Goal: Transaction & Acquisition: Purchase product/service

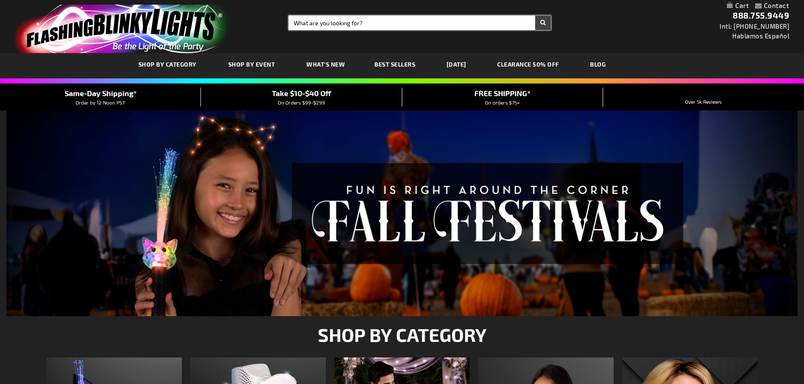
click at [299, 24] on input "Search" at bounding box center [420, 23] width 262 height 14
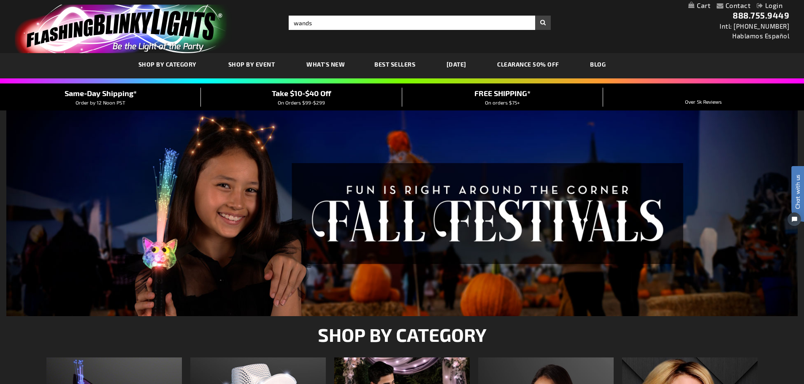
type input "wands"
click at [535, 16] on button "Search" at bounding box center [543, 23] width 16 height 14
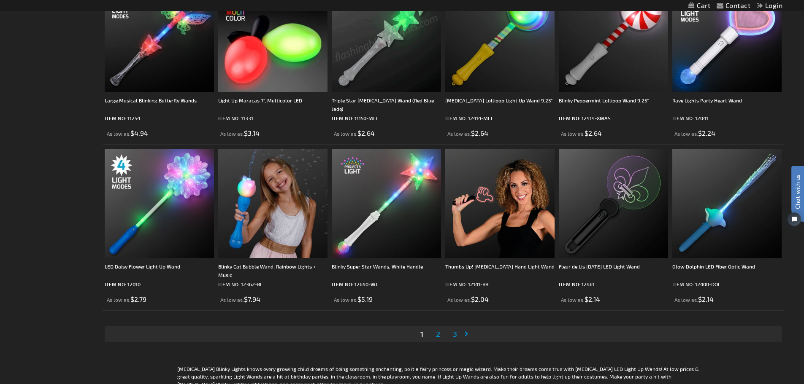
scroll to position [1729, 0]
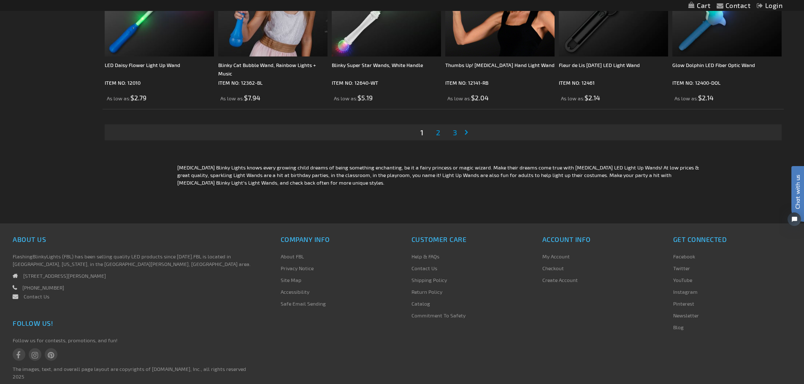
click at [437, 133] on span "2" at bounding box center [438, 132] width 4 height 9
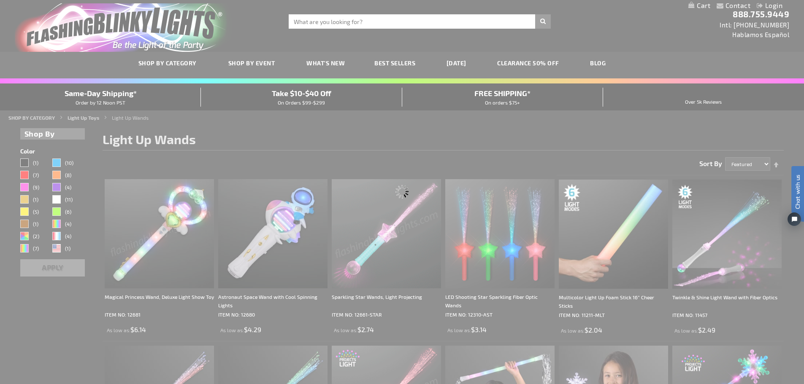
scroll to position [0, 0]
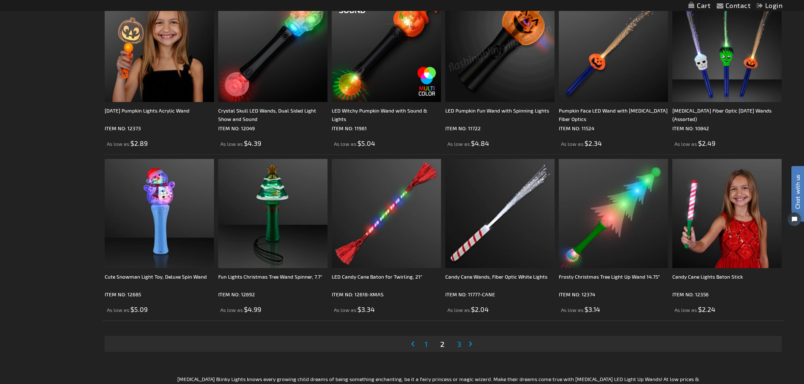
scroll to position [1519, 0]
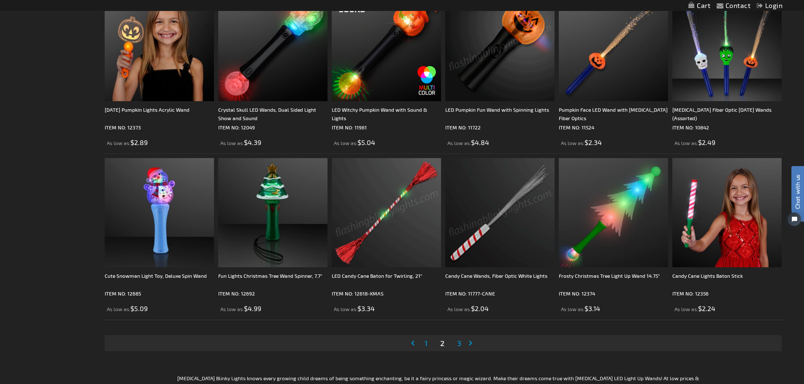
click at [459, 344] on span "3" at bounding box center [459, 343] width 4 height 9
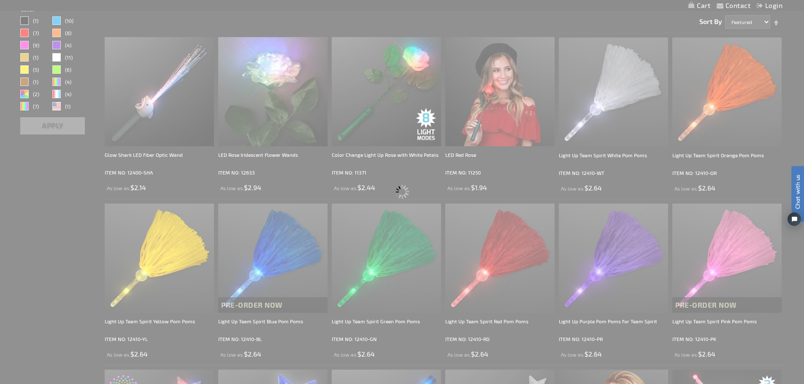
scroll to position [67, 0]
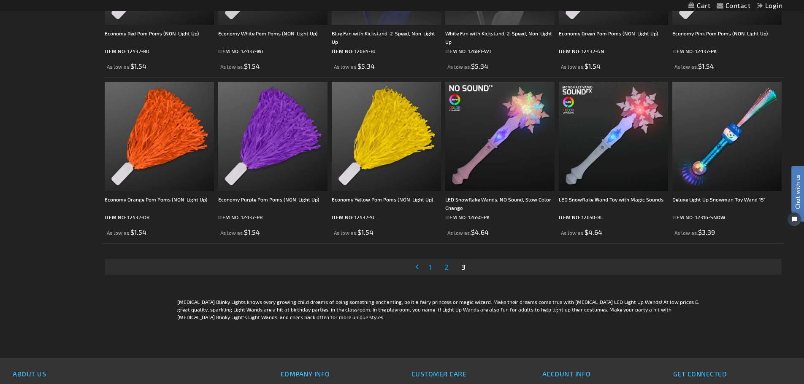
scroll to position [1097, 0]
click at [429, 265] on span "1" at bounding box center [430, 266] width 3 height 9
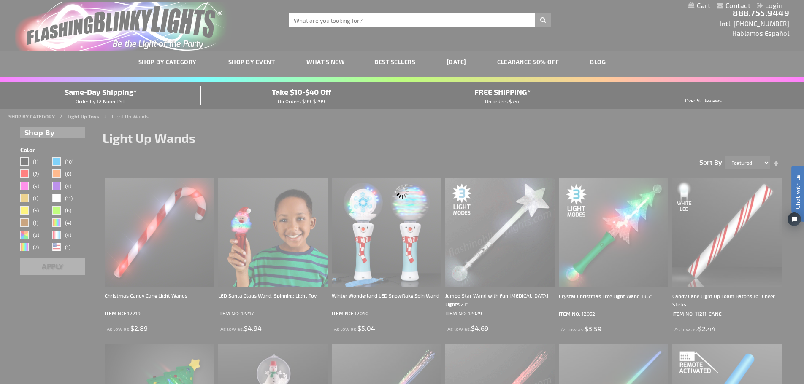
scroll to position [0, 0]
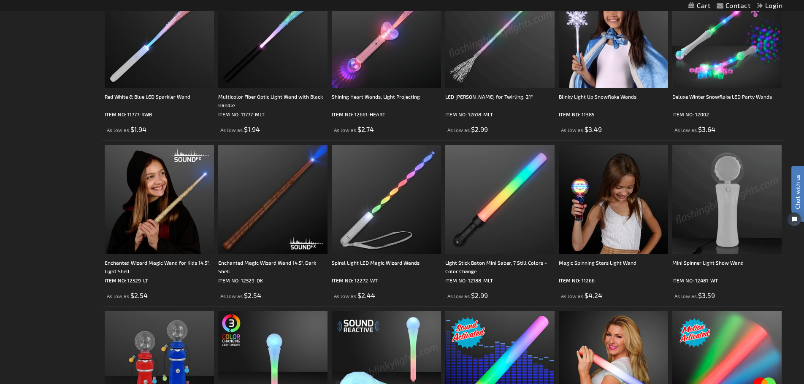
scroll to position [422, 0]
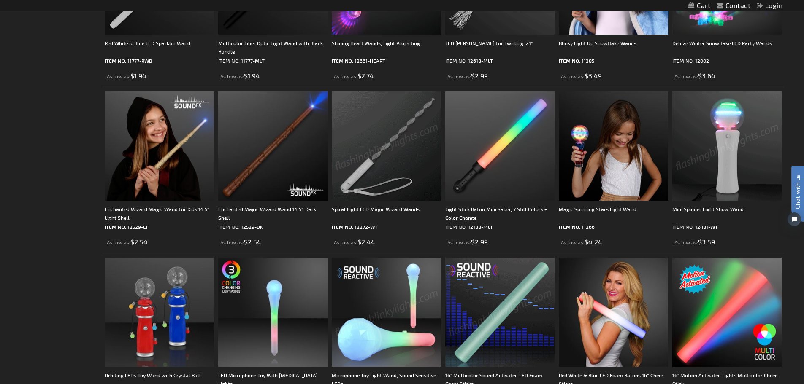
click at [414, 171] on img at bounding box center [386, 146] width 109 height 109
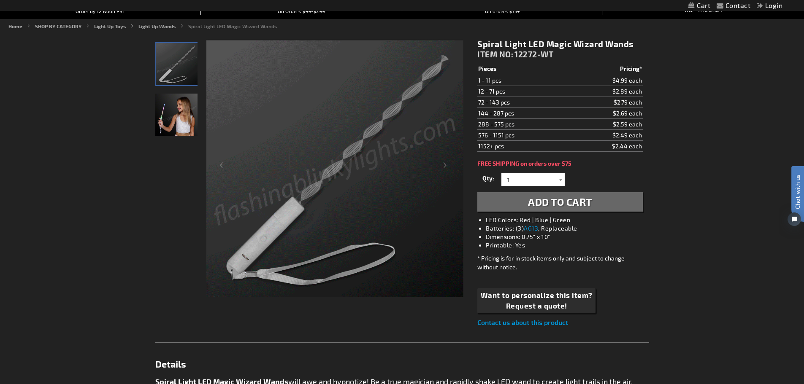
scroll to position [43, 0]
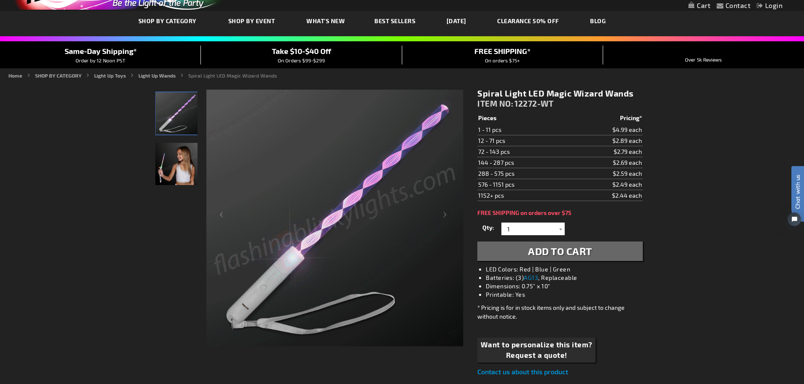
click at [164, 167] on img "Girl displaying Light Up Spiral LED Magic Toy Wand" at bounding box center [176, 164] width 42 height 42
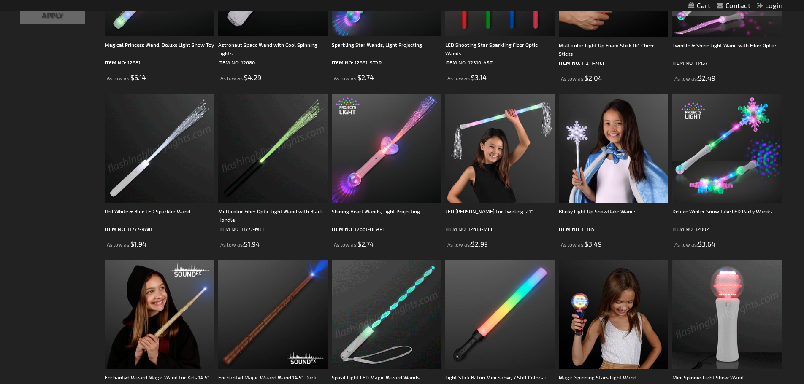
click at [175, 176] on img at bounding box center [159, 148] width 109 height 109
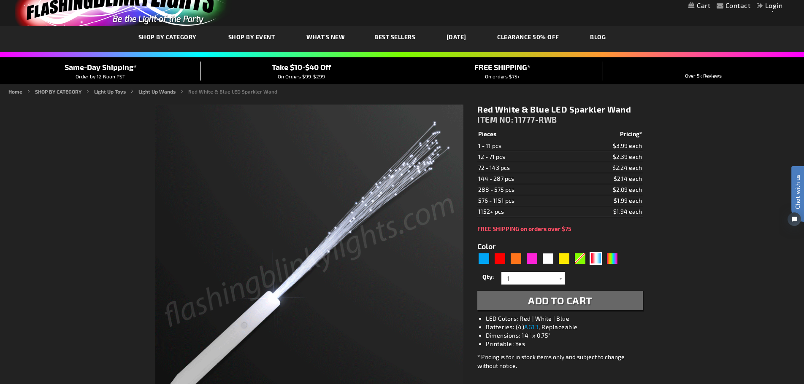
scroll to position [42, 0]
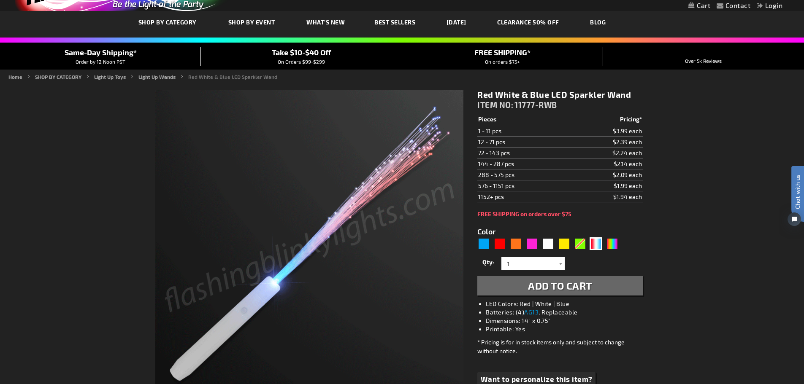
click at [445, 244] on img at bounding box center [309, 244] width 308 height 308
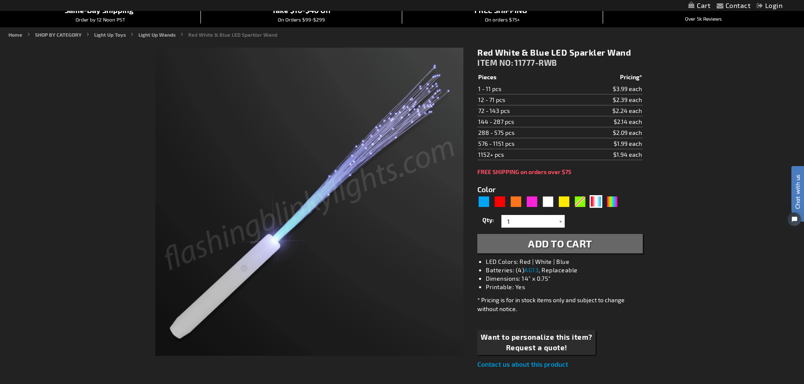
scroll to position [0, 0]
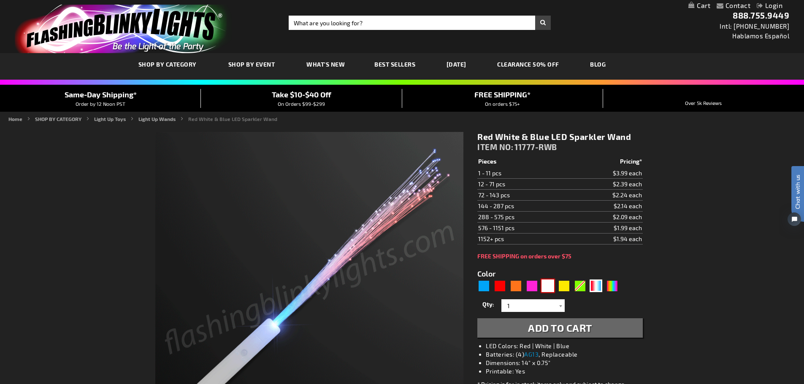
click at [548, 290] on div "White" at bounding box center [547, 286] width 13 height 13
type input "5646"
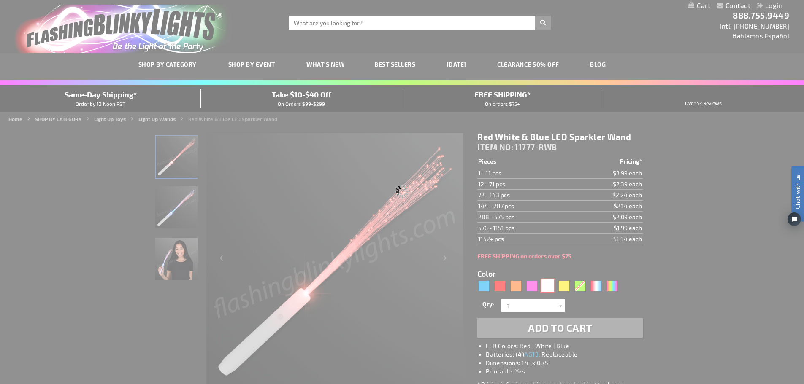
type input "11777-WT"
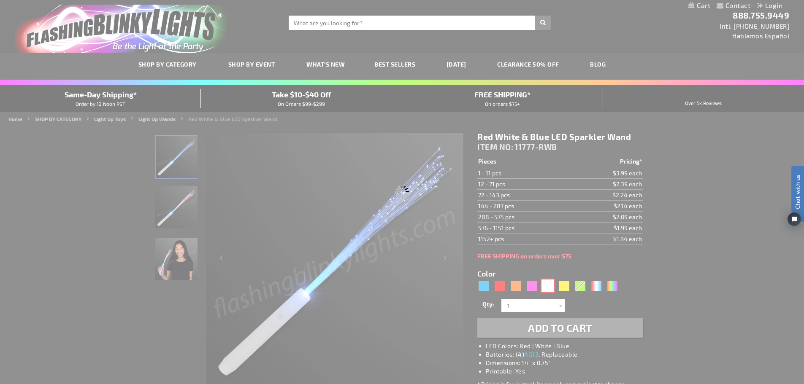
type input "Customize - White Flashing Stick Wands with White Sparkle Fibers - ITEM NO: 117…"
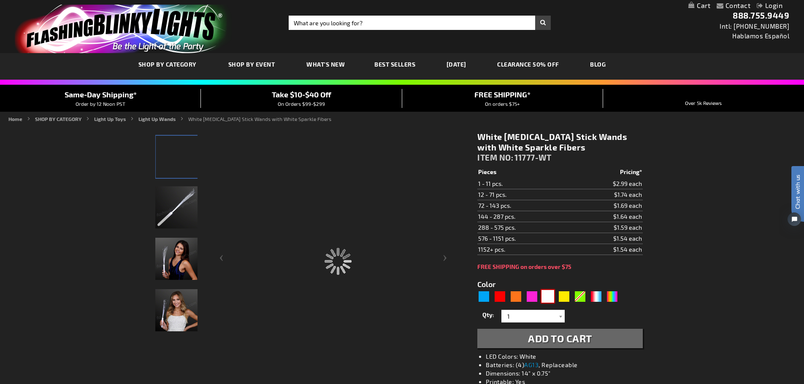
click at [166, 269] on img at bounding box center [176, 259] width 42 height 42
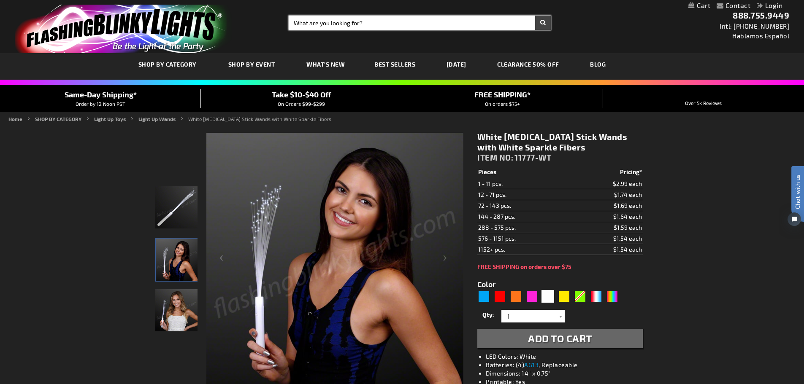
click at [307, 23] on input "Search" at bounding box center [420, 23] width 262 height 14
type input "fan"
click at [535, 16] on button "Search" at bounding box center [543, 23] width 16 height 14
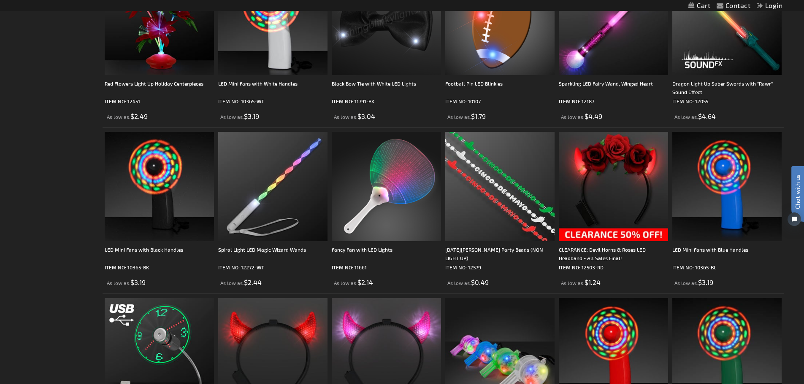
scroll to position [717, 0]
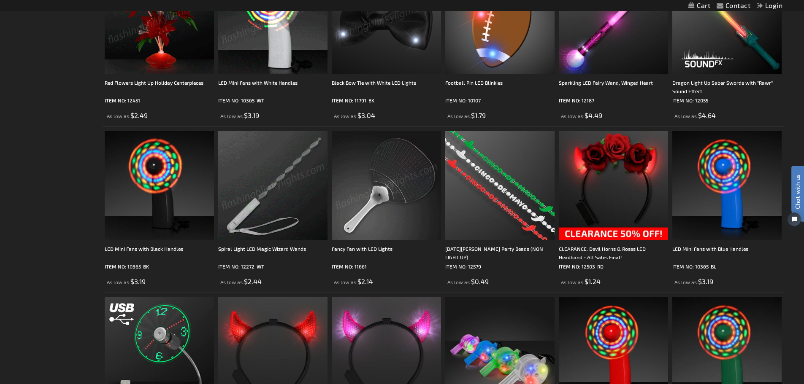
click at [394, 192] on img at bounding box center [386, 185] width 109 height 109
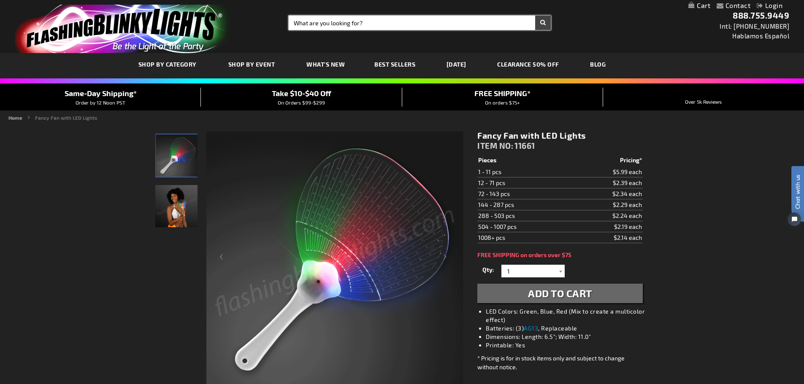
click at [324, 23] on input "Search" at bounding box center [420, 23] width 262 height 14
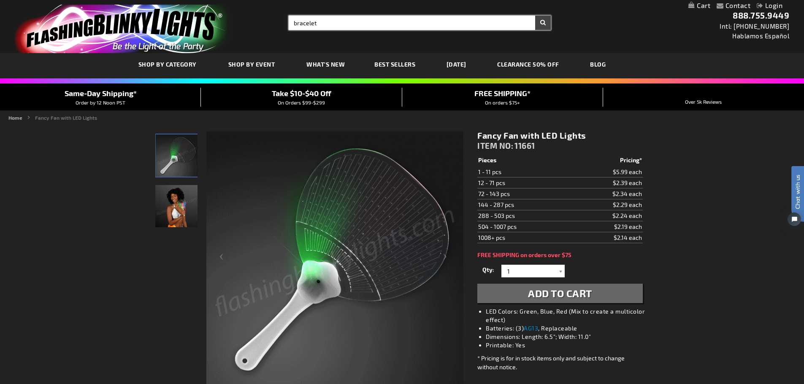
type input "bracelet"
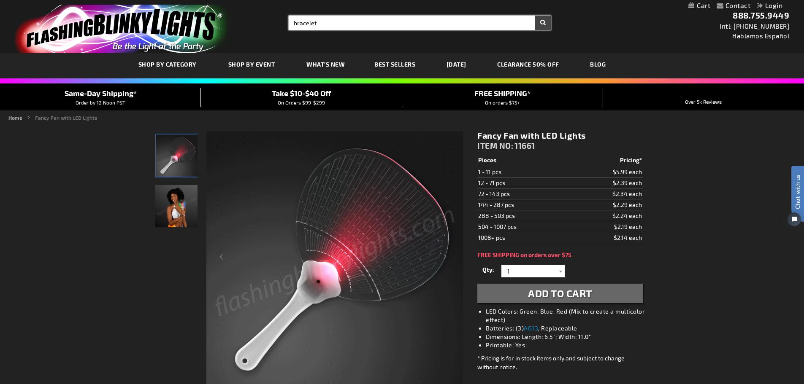
click at [535, 16] on button "Search" at bounding box center [543, 23] width 16 height 14
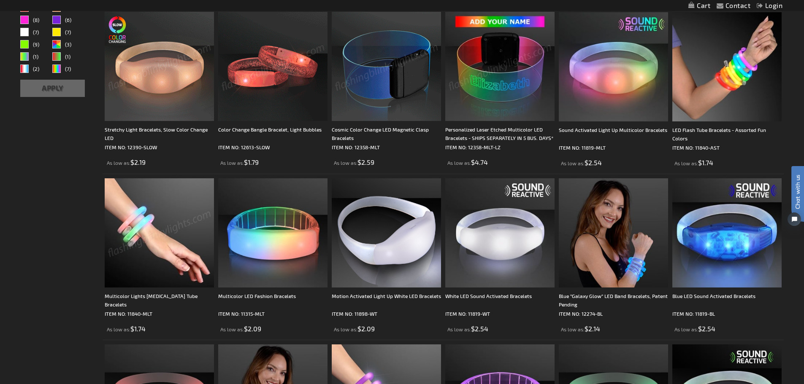
scroll to position [211, 0]
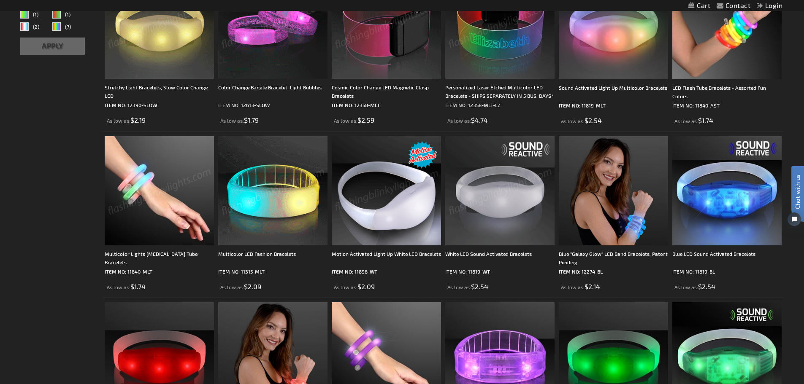
click at [378, 221] on img at bounding box center [386, 190] width 109 height 109
